Goal: Check status: Check status

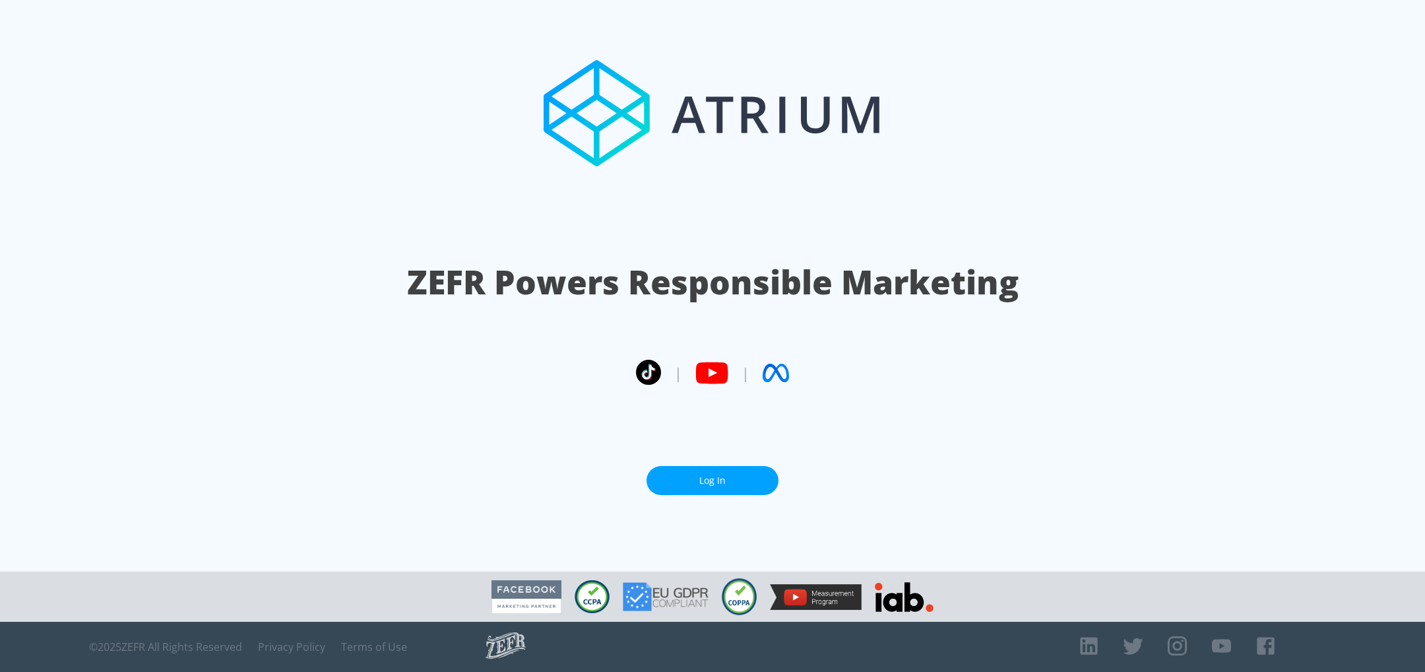
click at [717, 477] on link "Log In" at bounding box center [713, 481] width 132 height 30
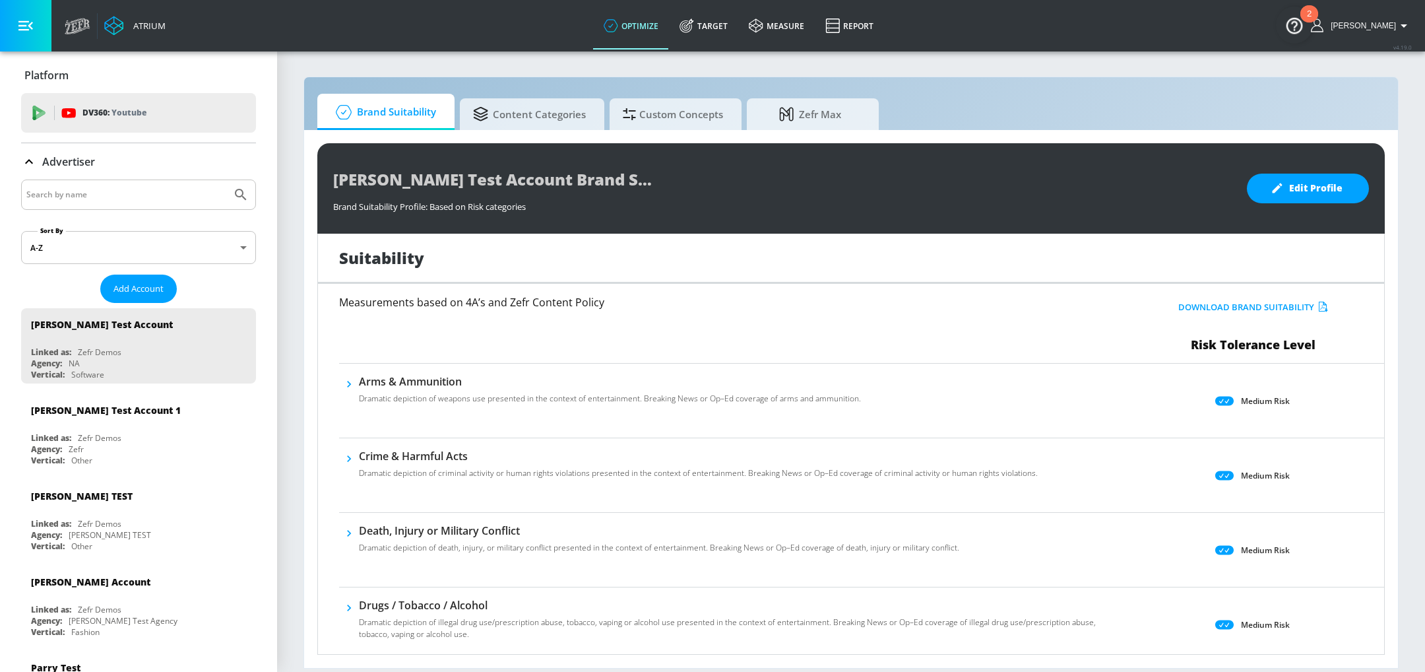
click at [74, 34] on icon at bounding box center [78, 26] width 26 height 16
